Goal: Navigation & Orientation: Find specific page/section

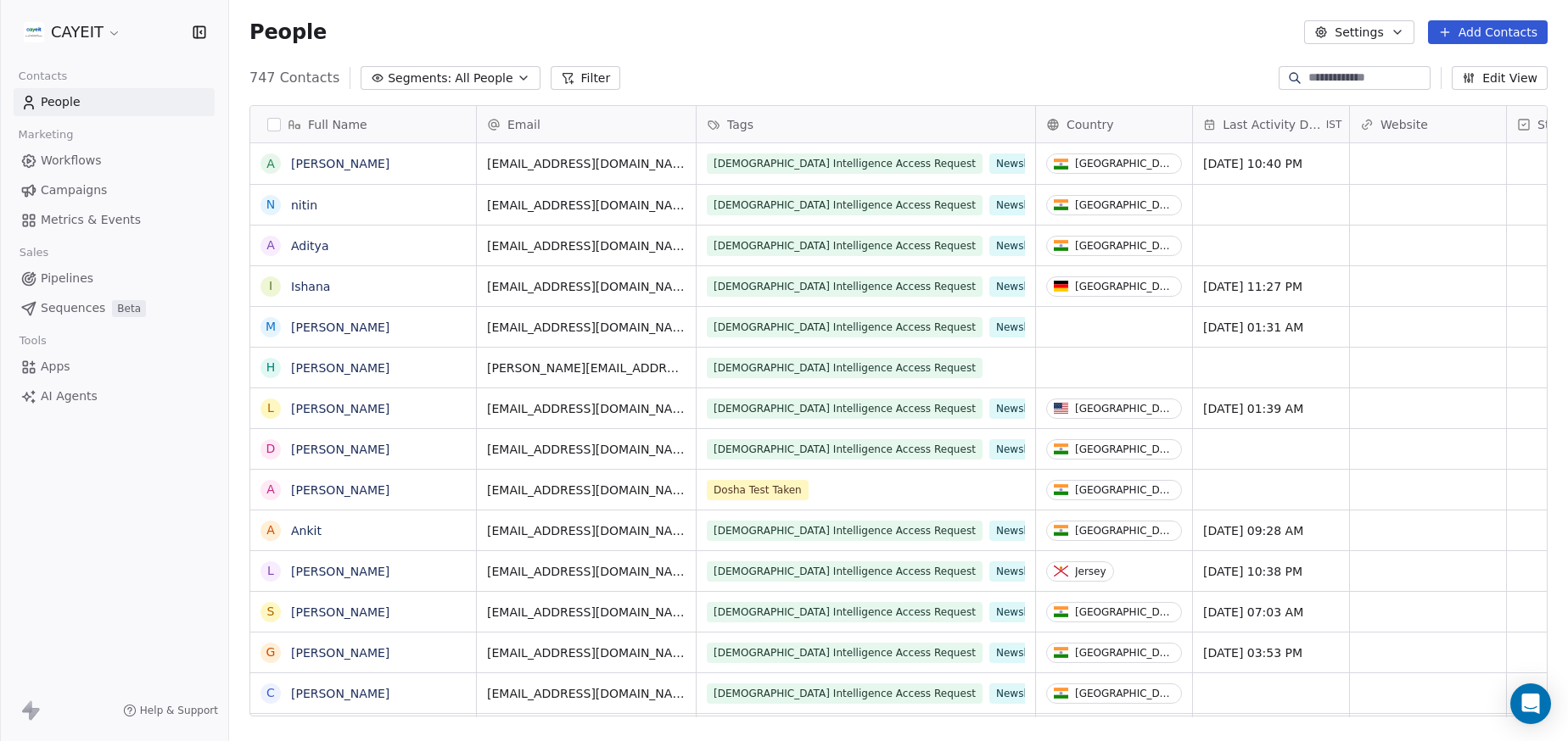
scroll to position [639, 1326]
click at [104, 32] on html "CAYEIT Contacts People Marketing Workflows Campaigns Metrics & Events Sales Pip…" at bounding box center [784, 370] width 1568 height 741
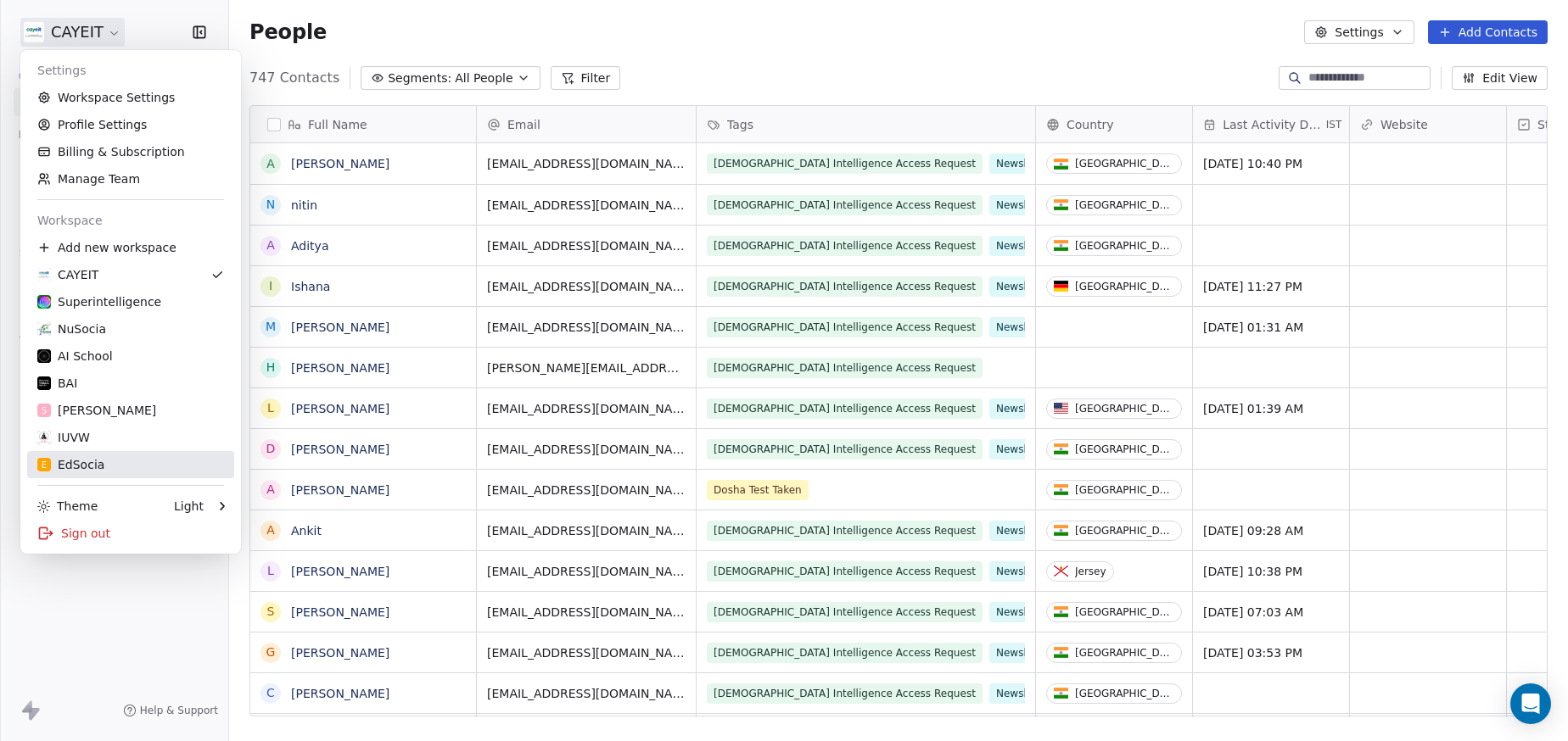
click at [116, 457] on div "E EdSocia" at bounding box center [131, 465] width 187 height 17
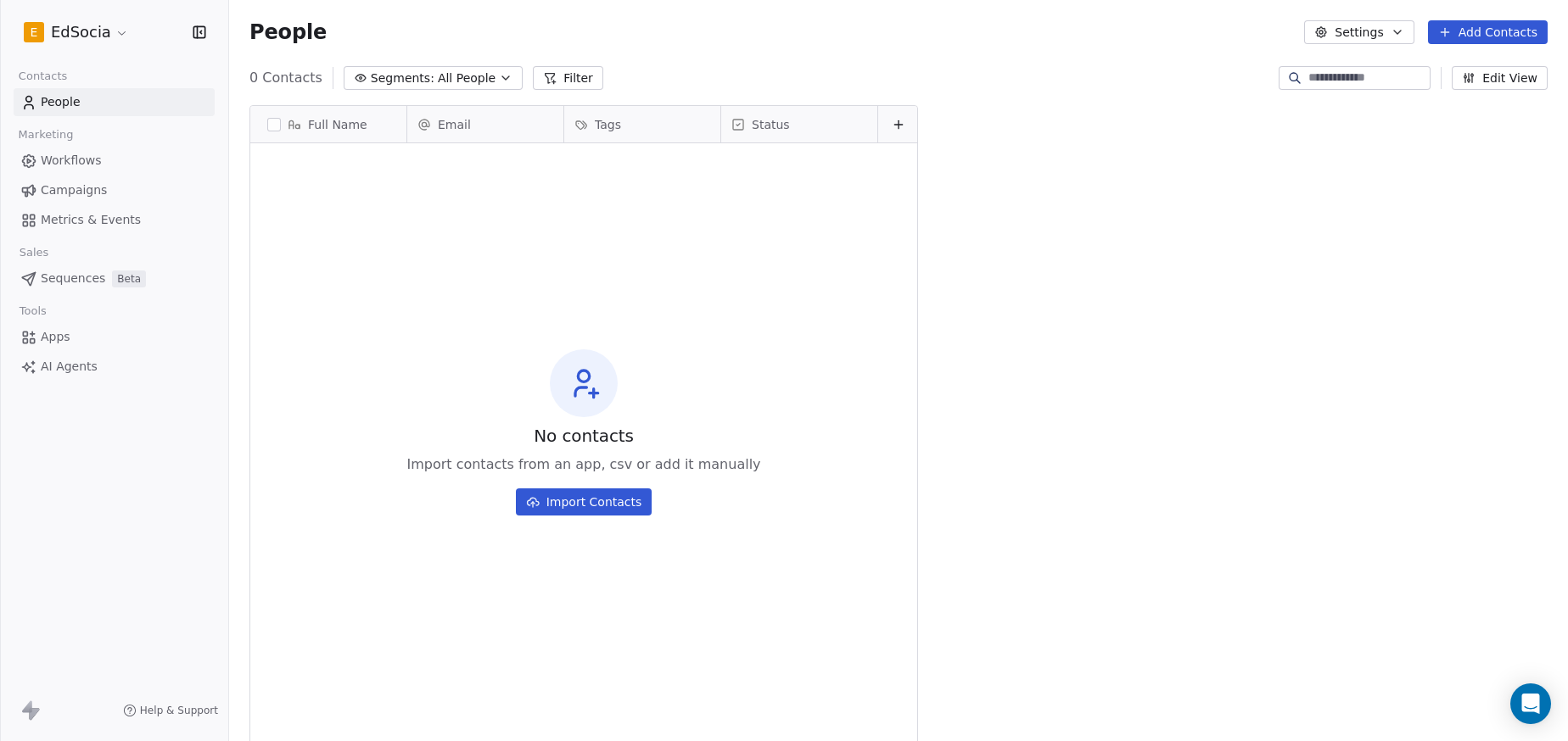
scroll to position [639, 1326]
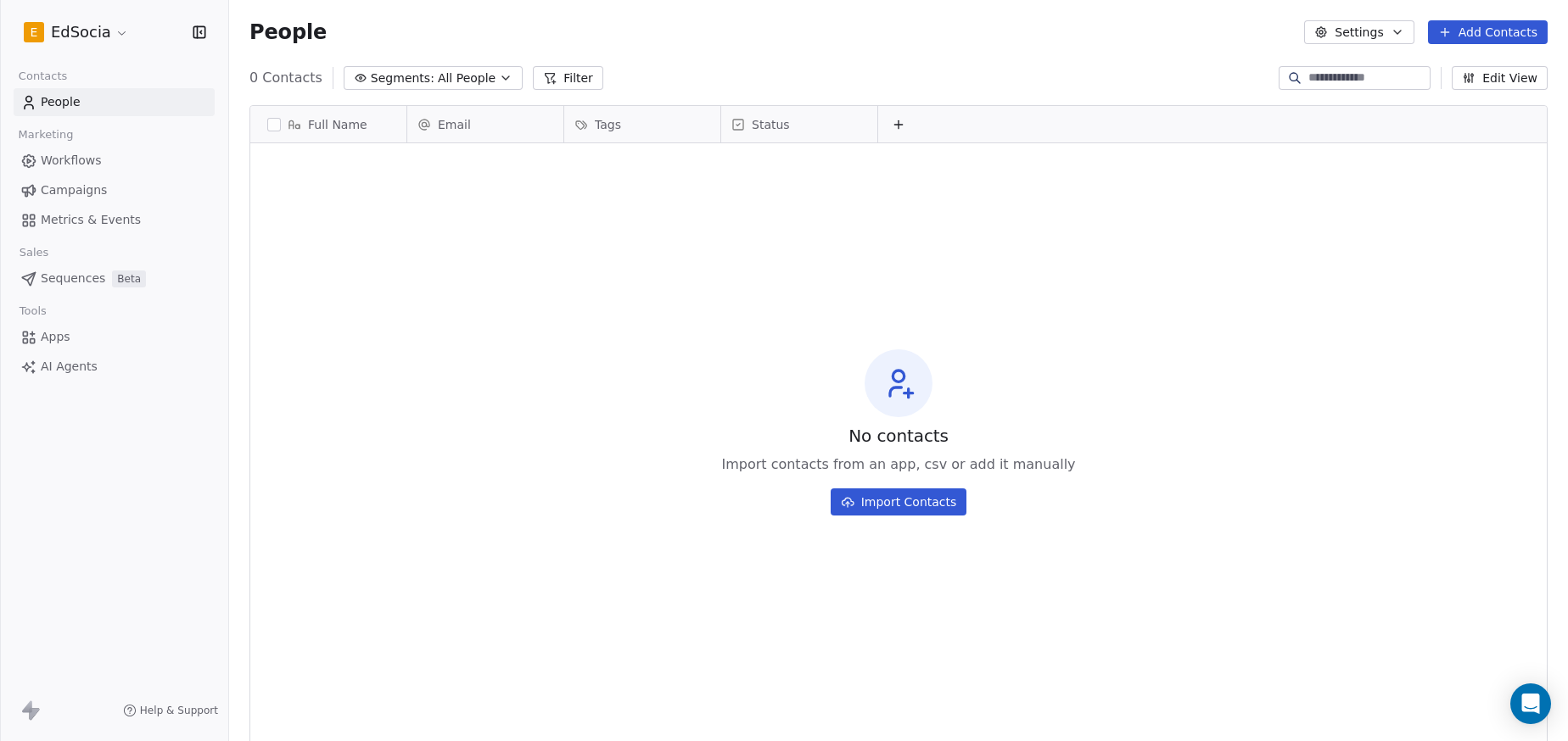
click at [92, 39] on html "E EdSocia Contacts People Marketing Workflows Campaigns Metrics & Events Sales …" at bounding box center [784, 370] width 1568 height 741
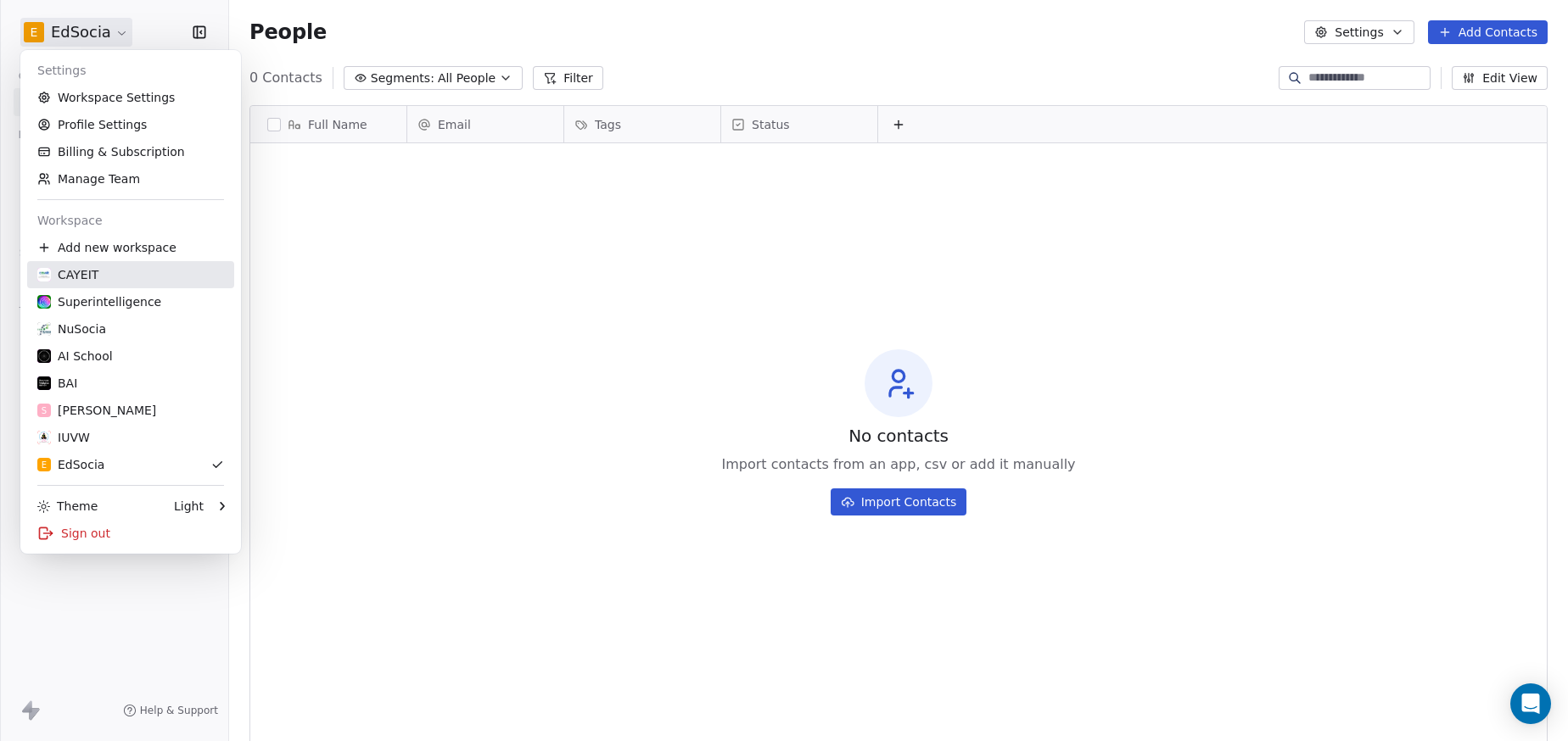
click at [98, 281] on div "CAYEIT" at bounding box center [131, 275] width 187 height 17
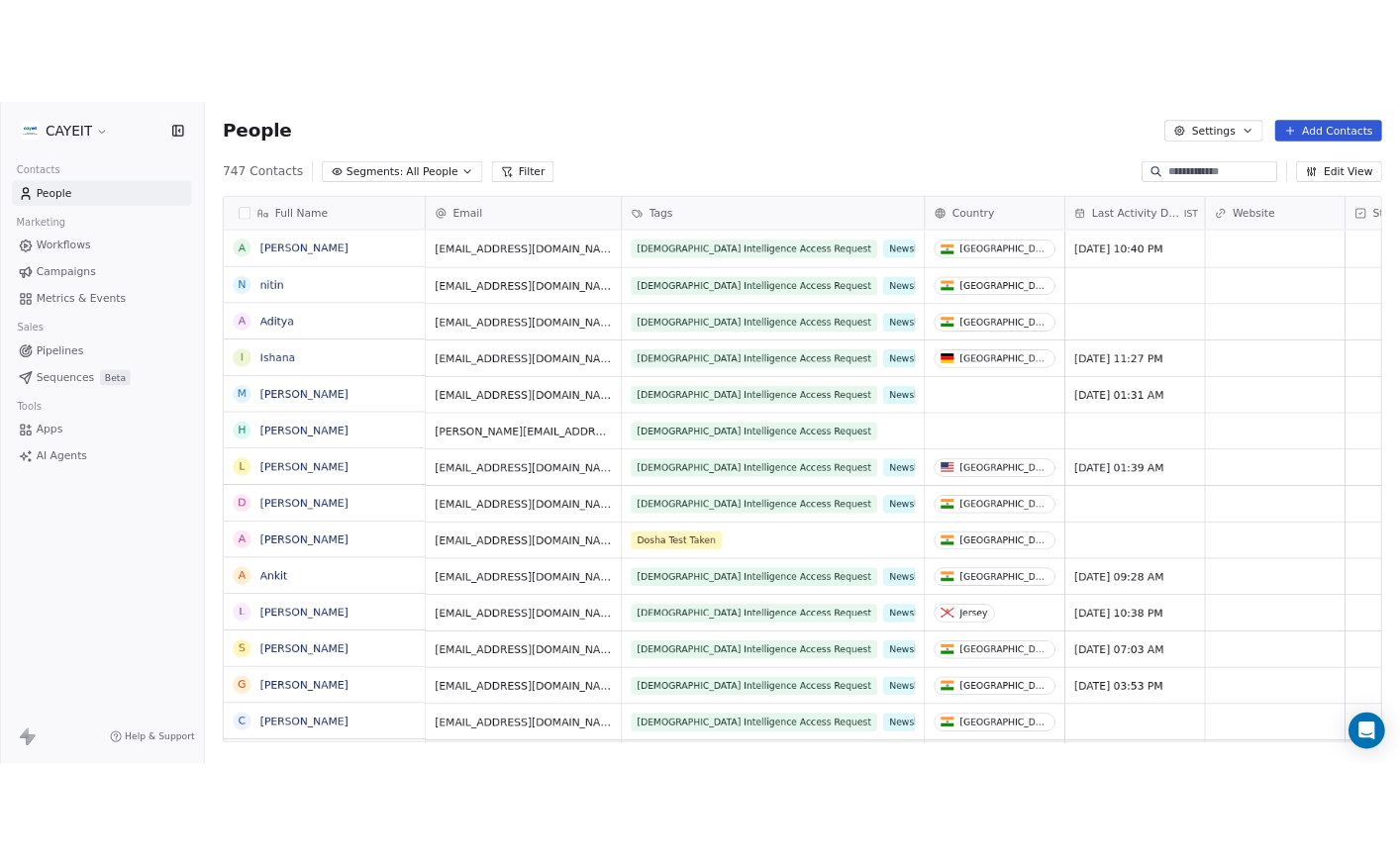
scroll to position [746, 1547]
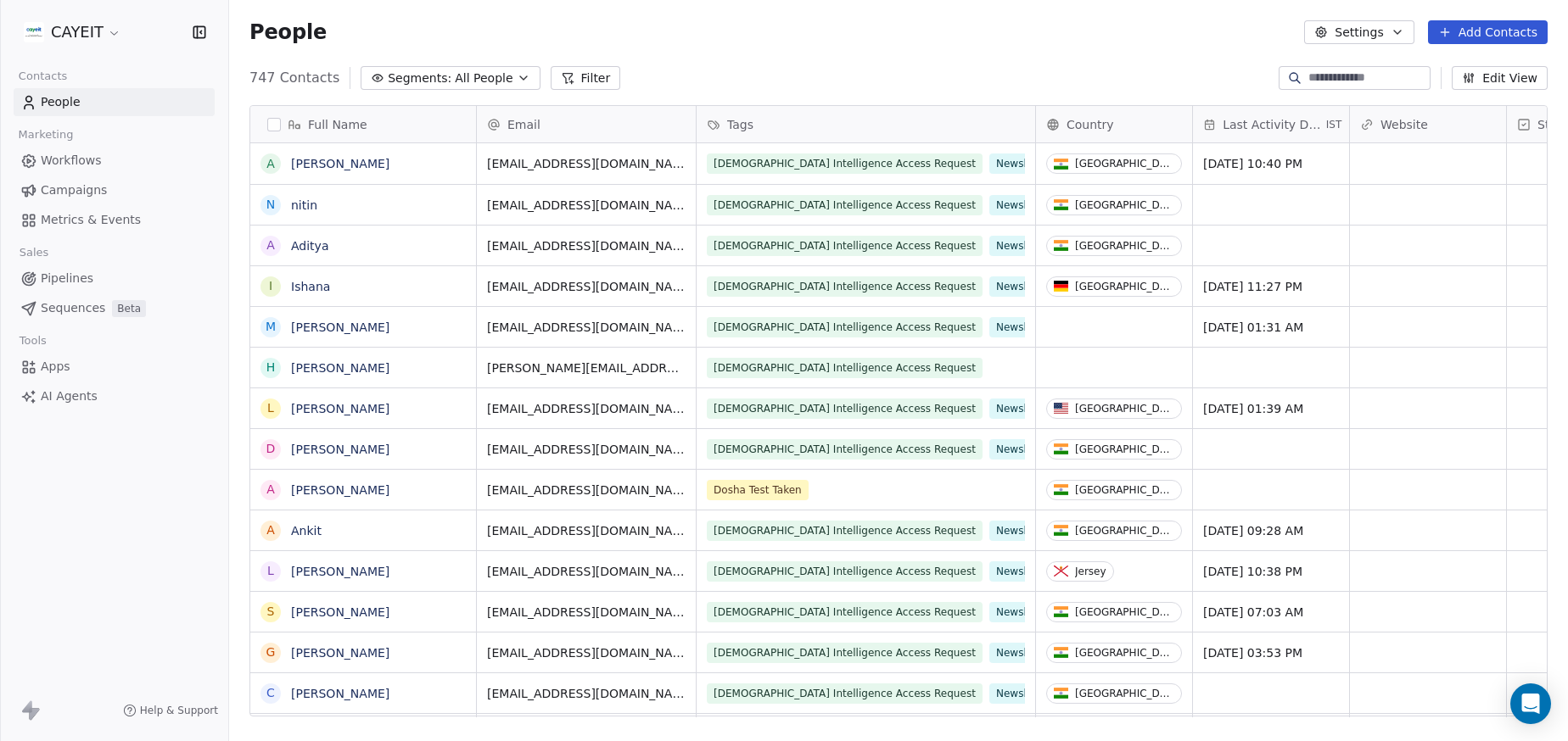
click at [619, 37] on div "People Settings Add Contacts" at bounding box center [898, 33] width 1298 height 24
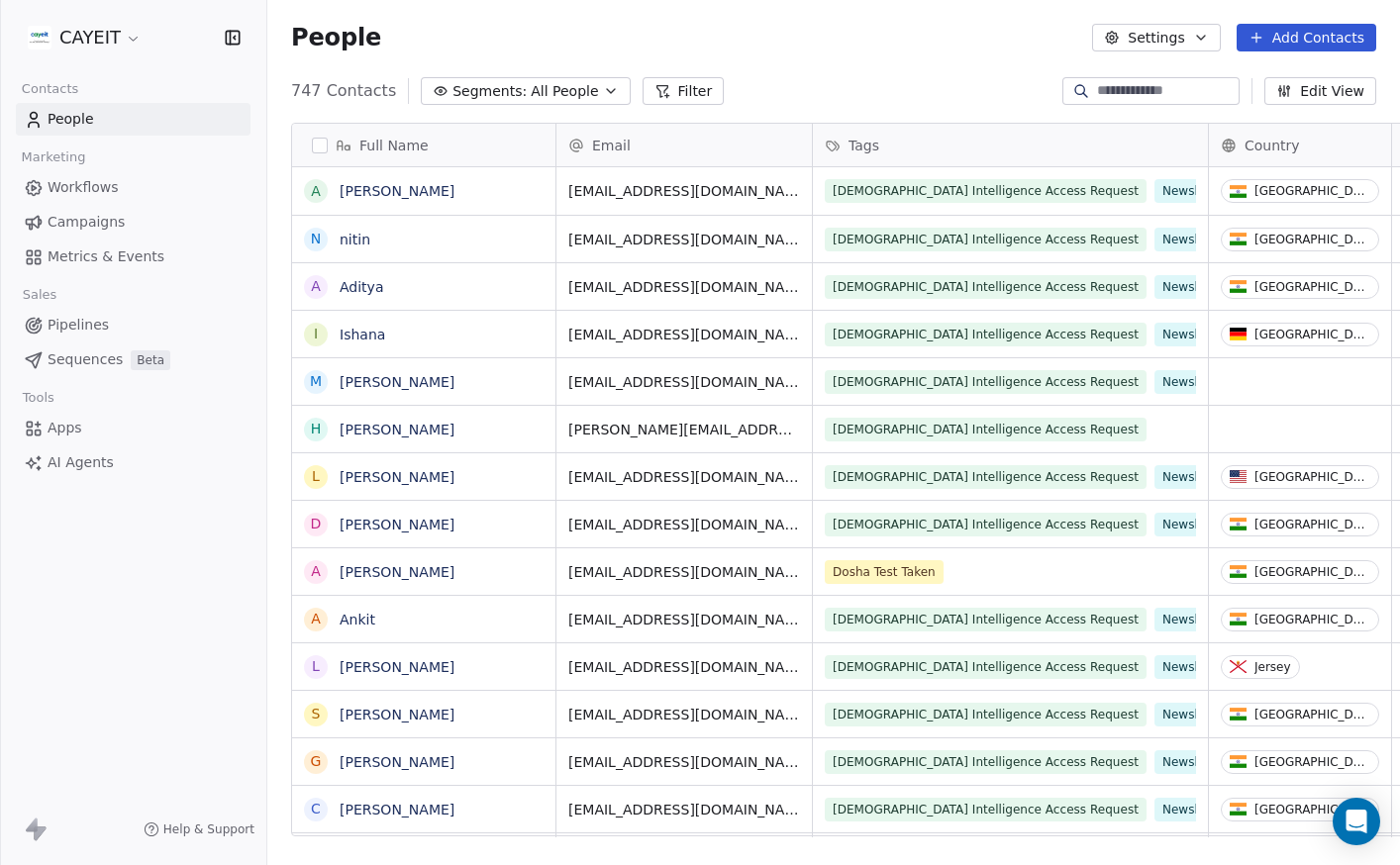
scroll to position [746, 1117]
click at [140, 42] on html "CAYEIT Contacts People Marketing Workflows Campaigns Metrics & Events Sales Pip…" at bounding box center [700, 432] width 1400 height 865
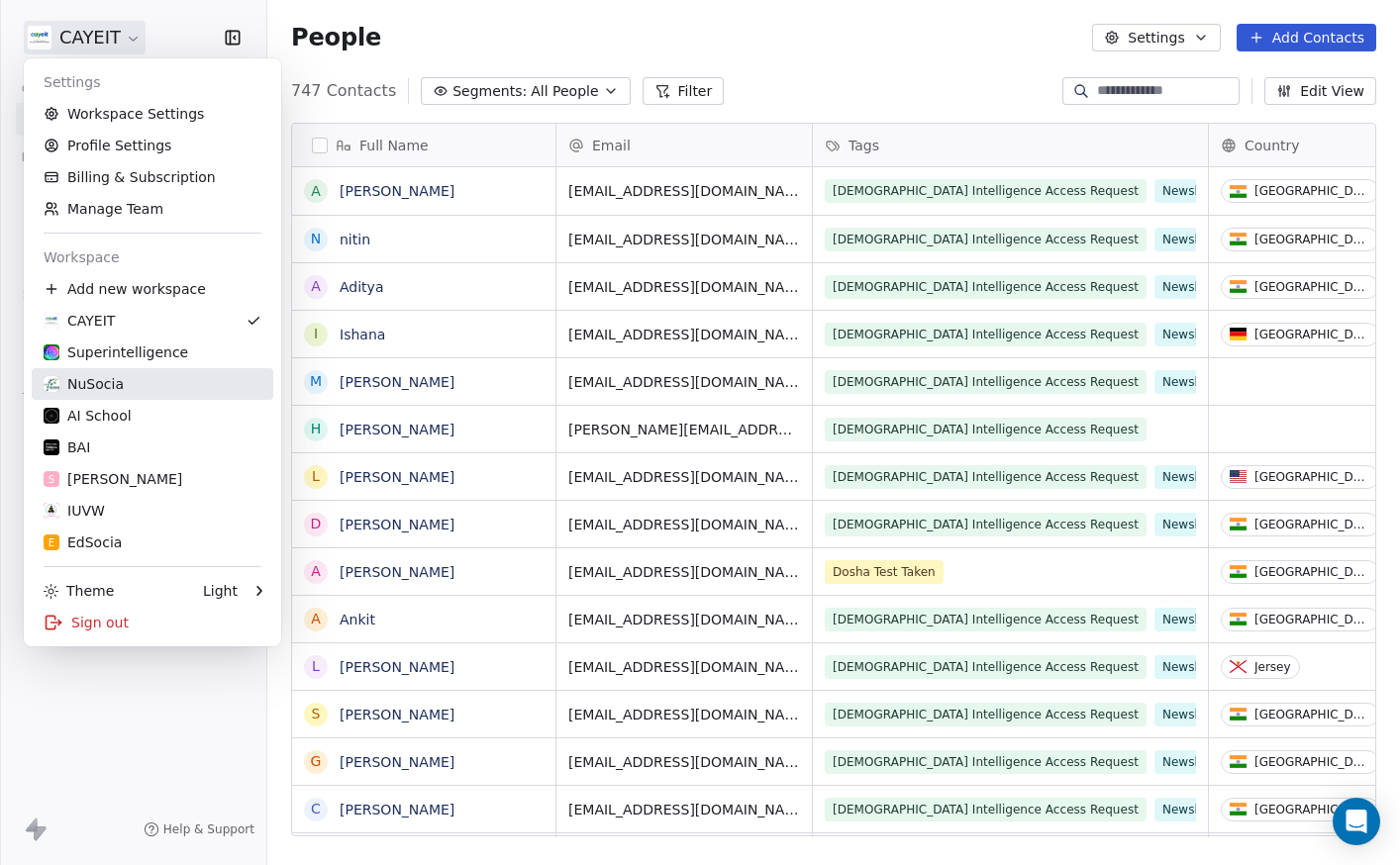
click at [126, 372] on link "NuSocia" at bounding box center [153, 385] width 242 height 32
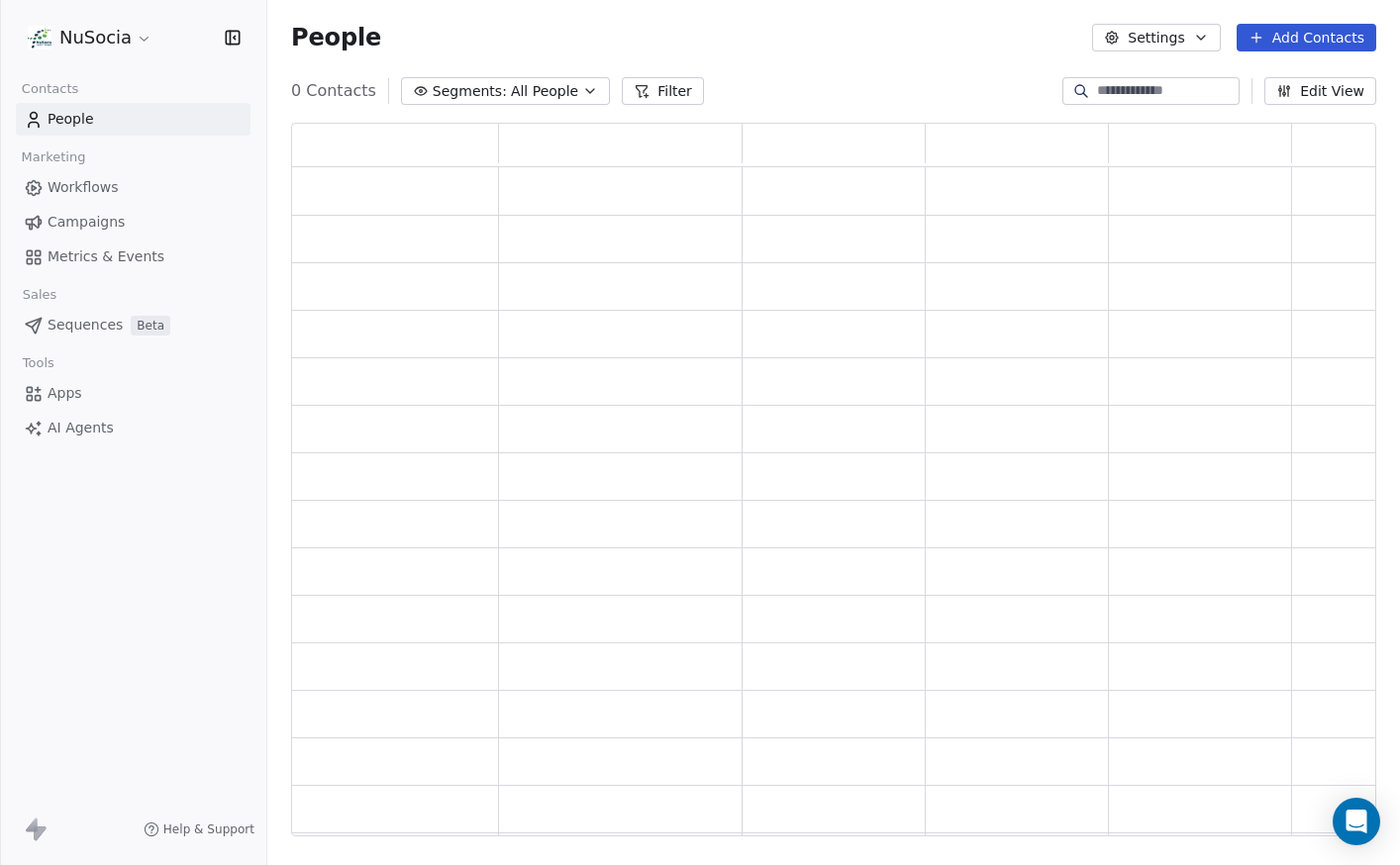
scroll to position [699, 1070]
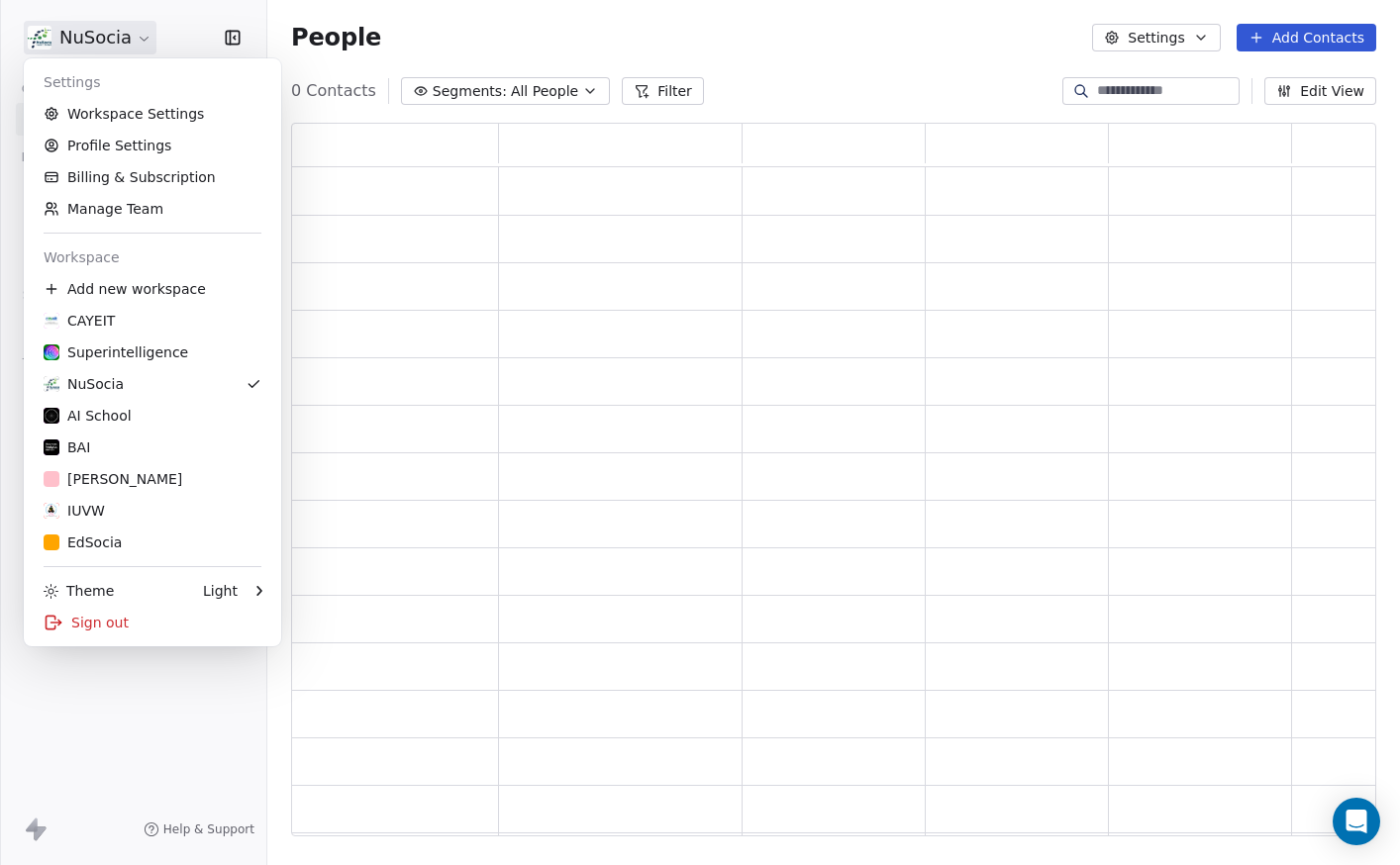
click at [126, 42] on html "NuSocia Contacts People Marketing Workflows Campaigns Metrics & Events Sales Se…" at bounding box center [700, 432] width 1400 height 865
click at [148, 354] on div "Superintelligence" at bounding box center [116, 353] width 145 height 20
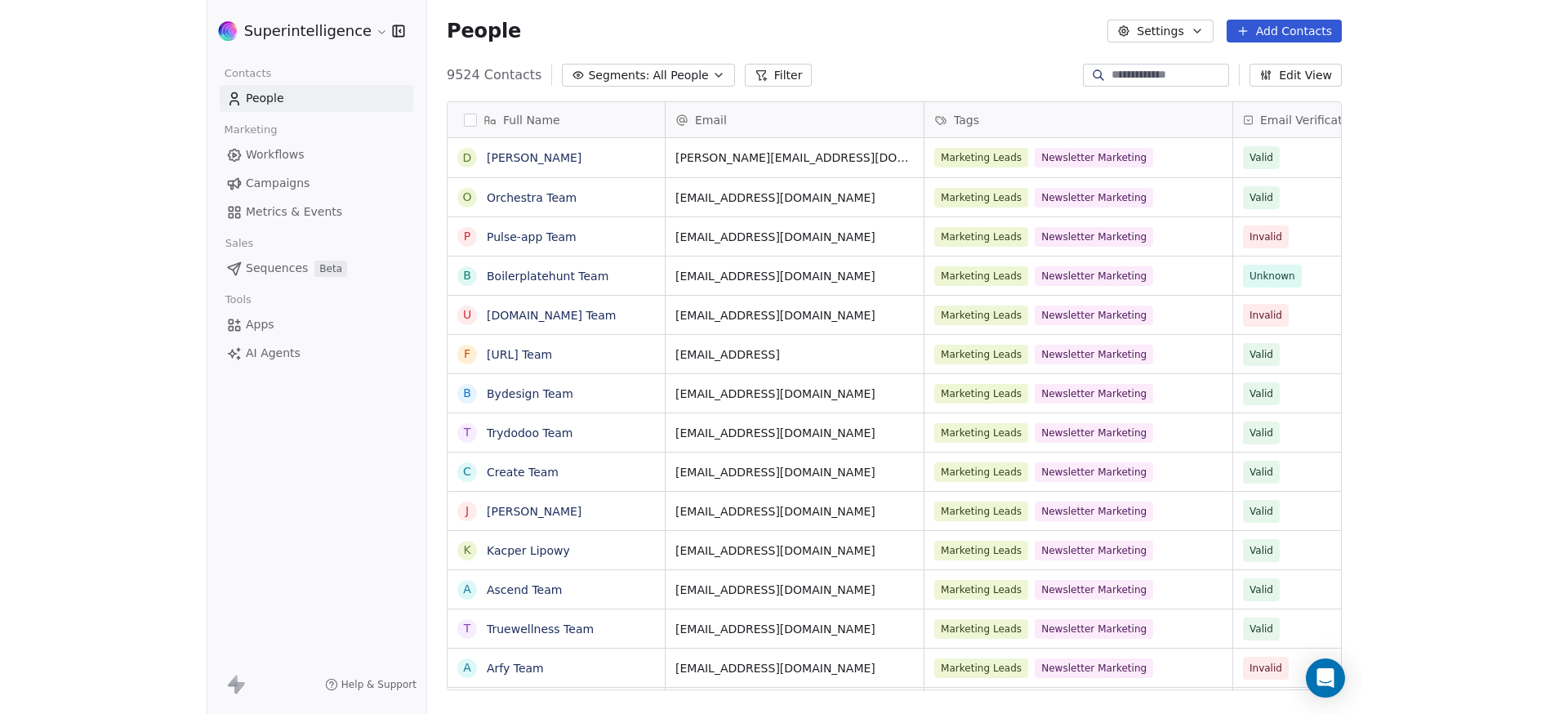
scroll to position [616, 922]
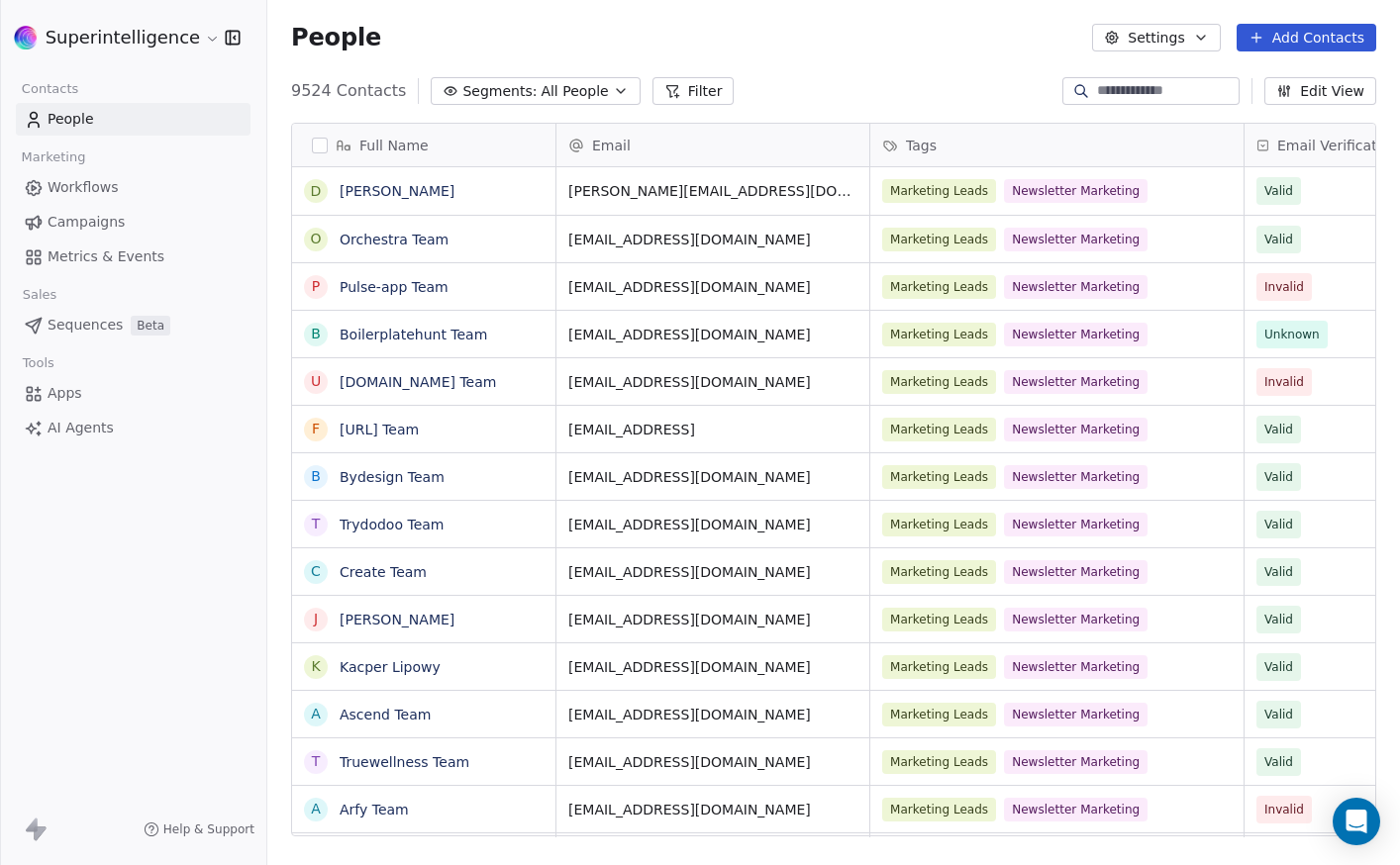
click at [228, 525] on div "Superintelligence Contacts People Marketing Workflows Campaigns Metrics & Event…" at bounding box center [133, 432] width 267 height 865
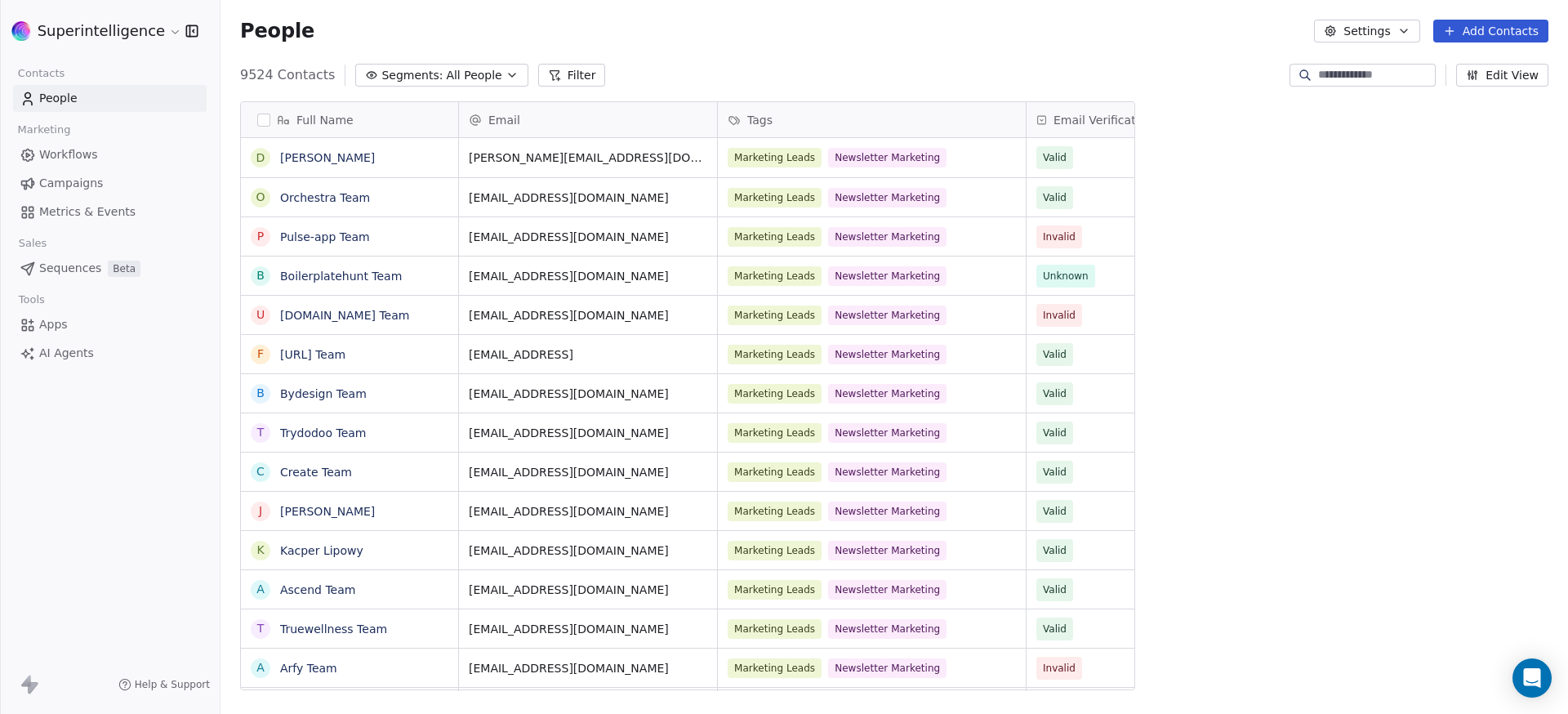
scroll to position [616, 1336]
